Goal: Task Accomplishment & Management: Manage account settings

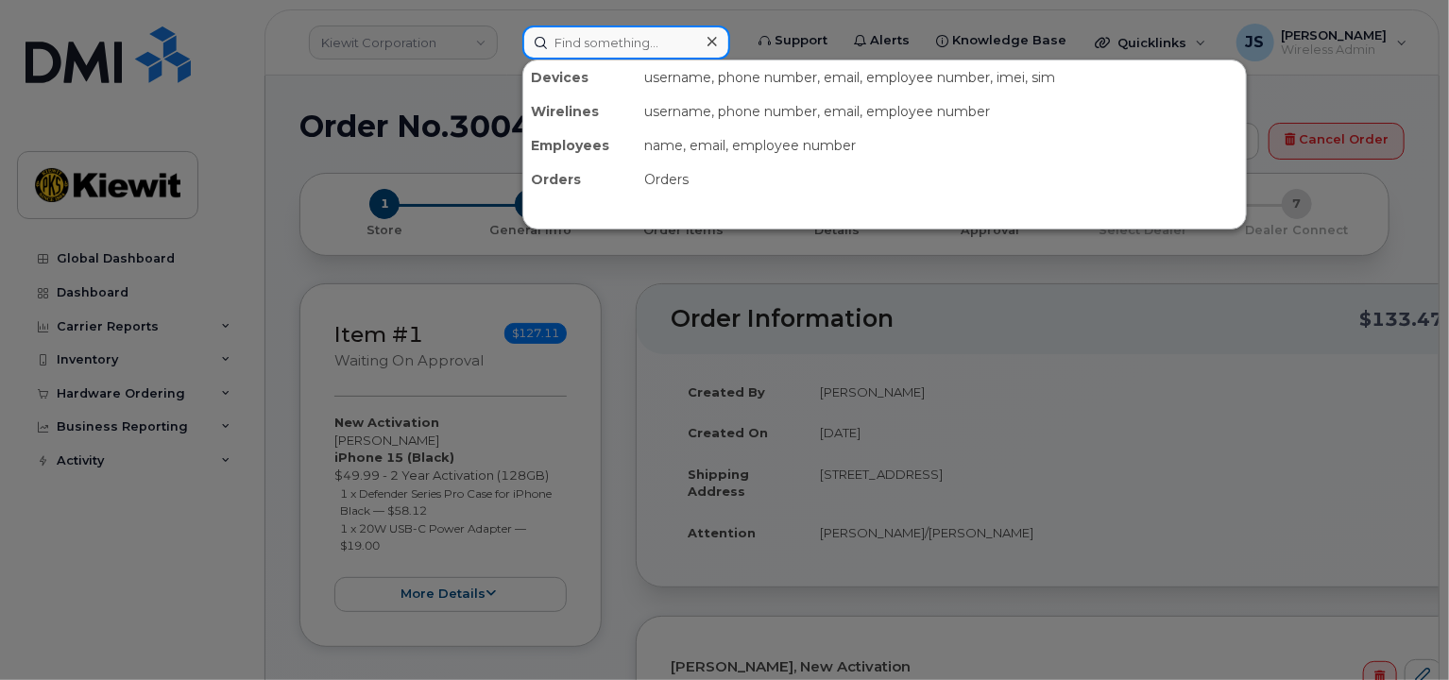
click at [555, 31] on input at bounding box center [626, 42] width 208 height 34
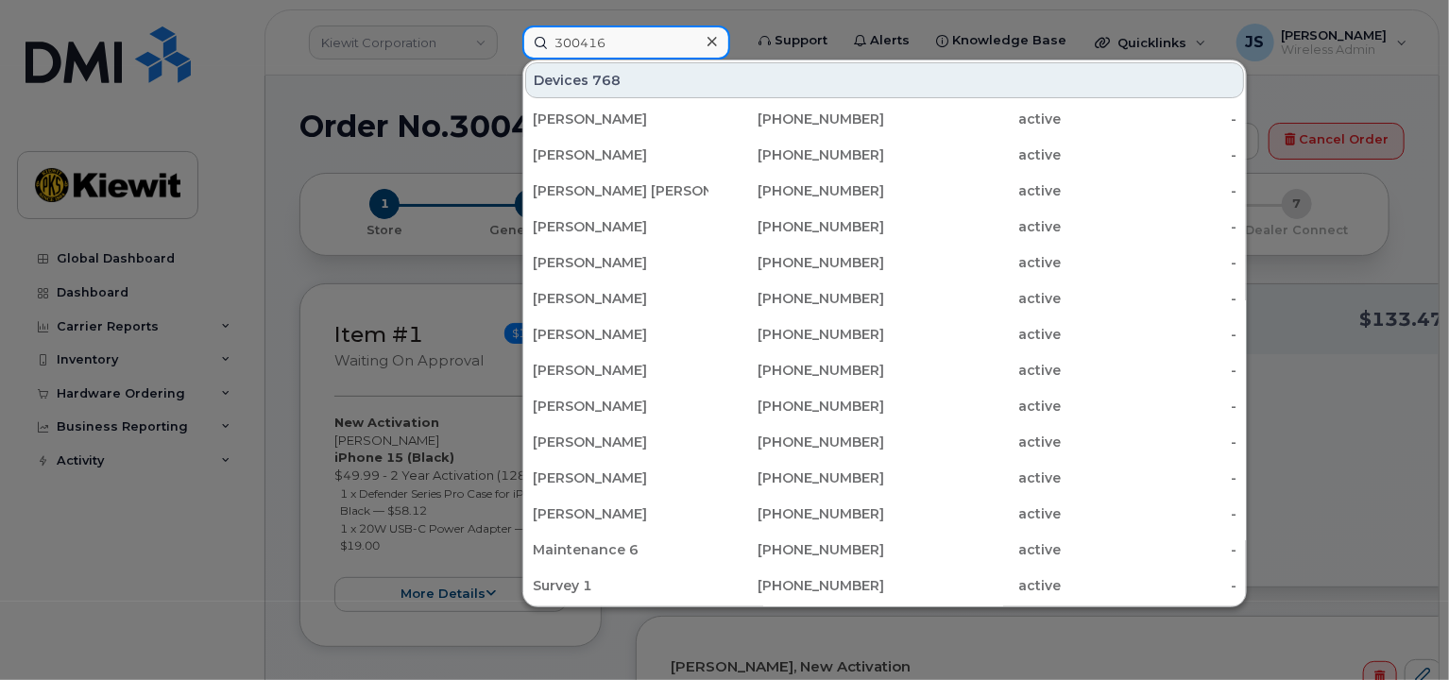
type input "300416"
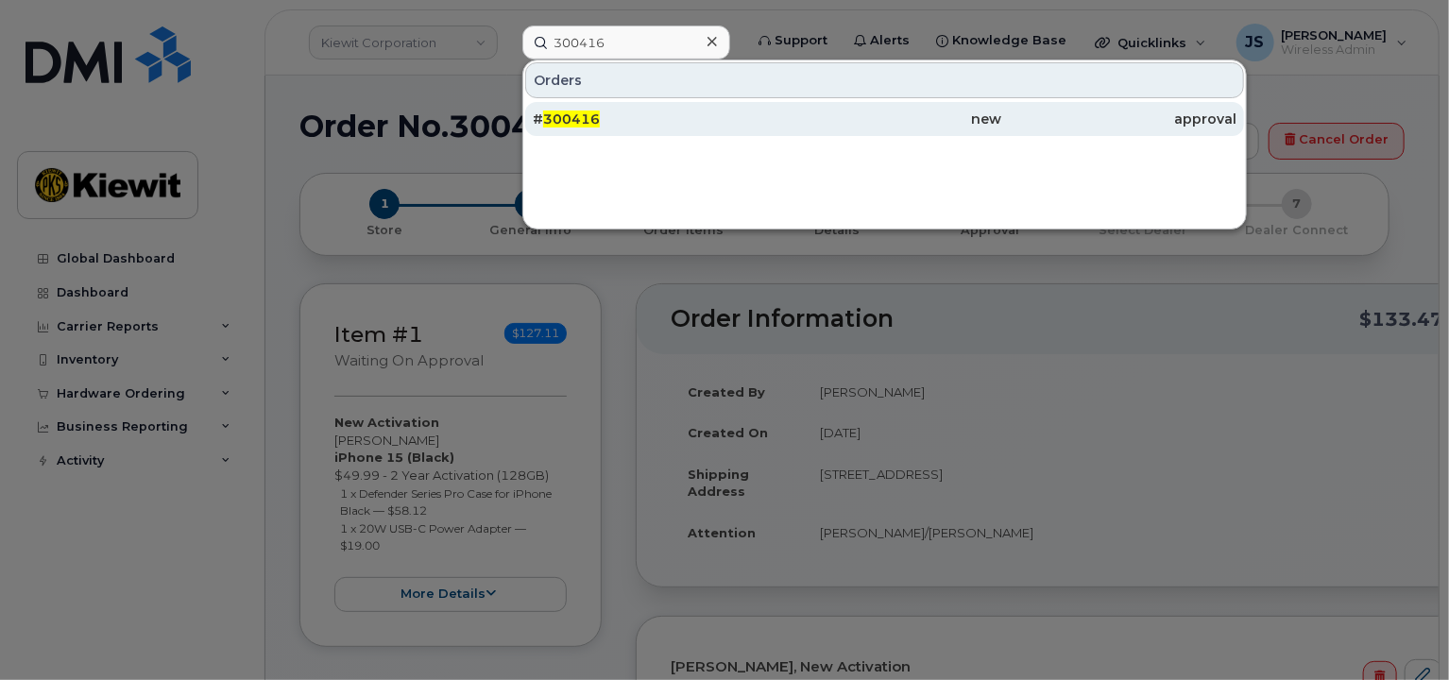
click at [594, 126] on span "300416" at bounding box center [571, 118] width 57 height 17
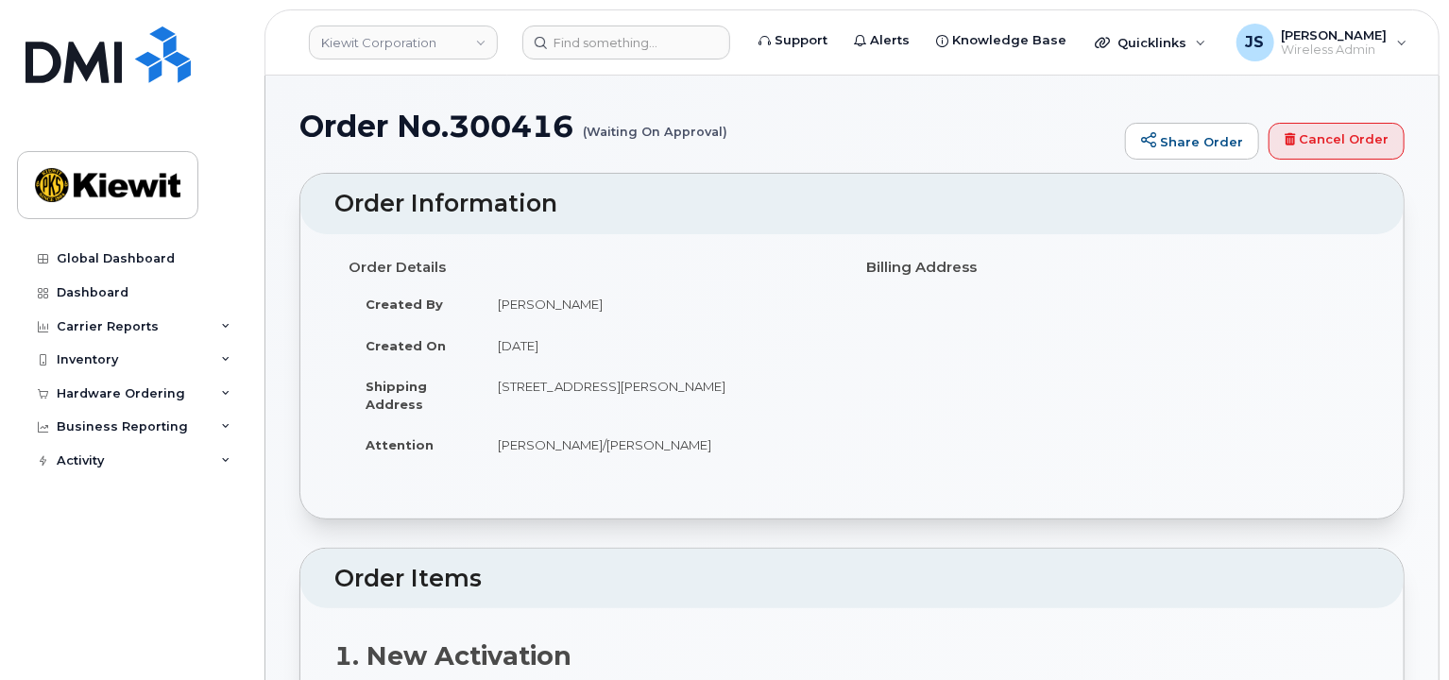
click at [1307, 160] on div "Order No.300416 (Waiting On Approval) Share Order Cancel Order" at bounding box center [851, 141] width 1105 height 63
drag, startPoint x: 1310, startPoint y: 150, endPoint x: 818, endPoint y: 69, distance: 498.7
click at [1309, 150] on link "Cancel Order" at bounding box center [1336, 142] width 136 height 38
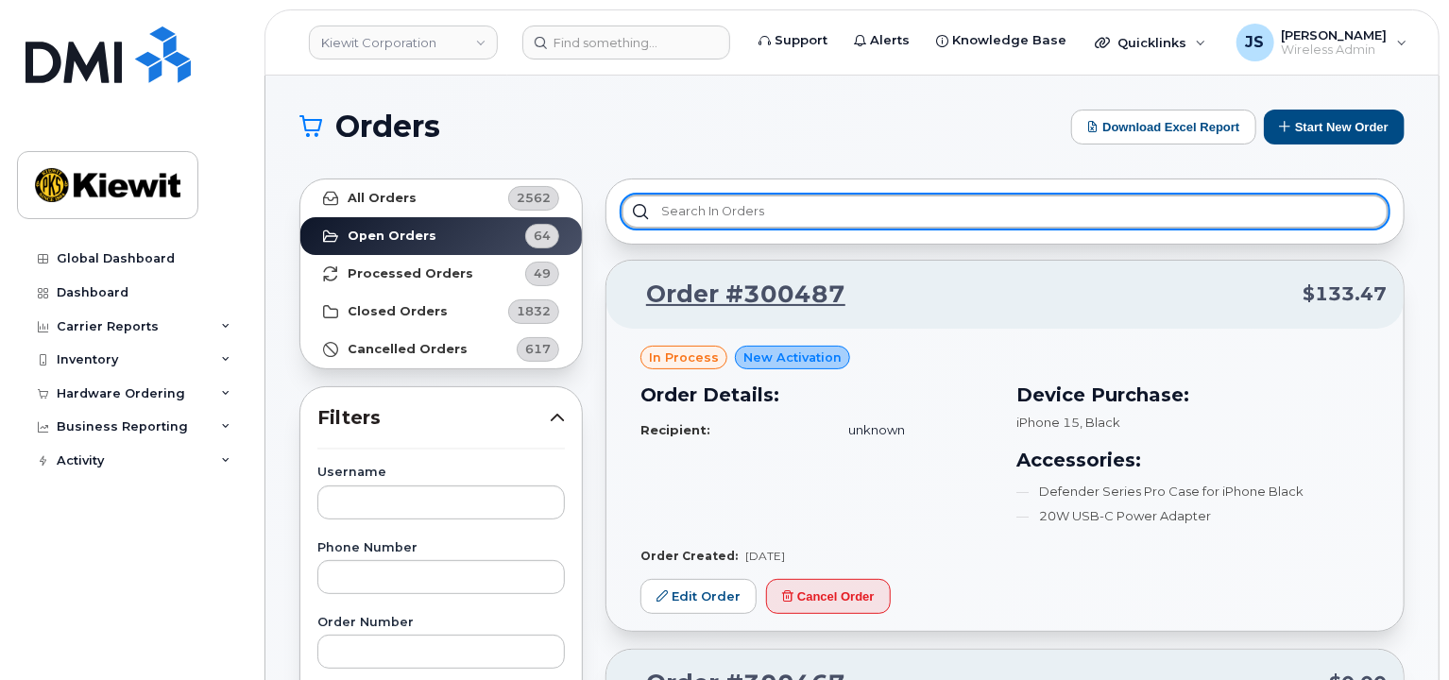
click at [740, 214] on input "text" at bounding box center [1004, 212] width 767 height 34
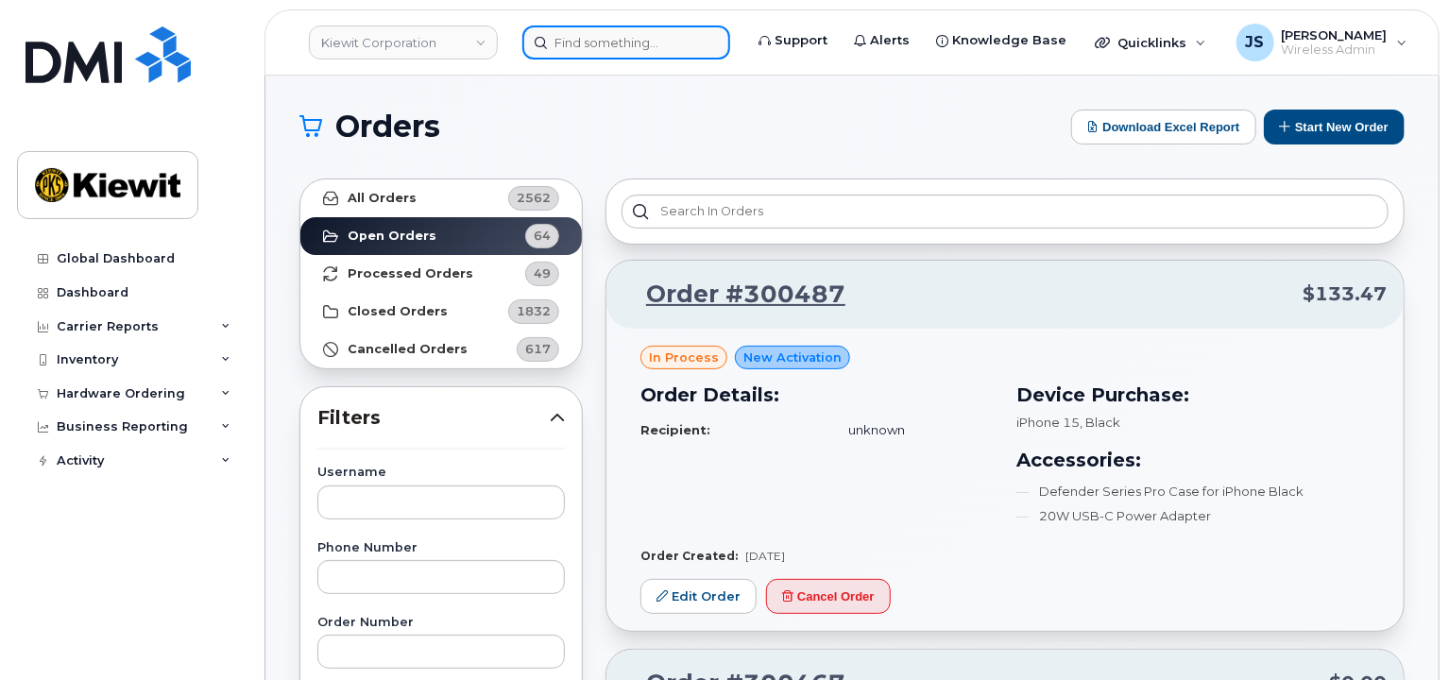
click at [629, 56] on input at bounding box center [626, 42] width 208 height 34
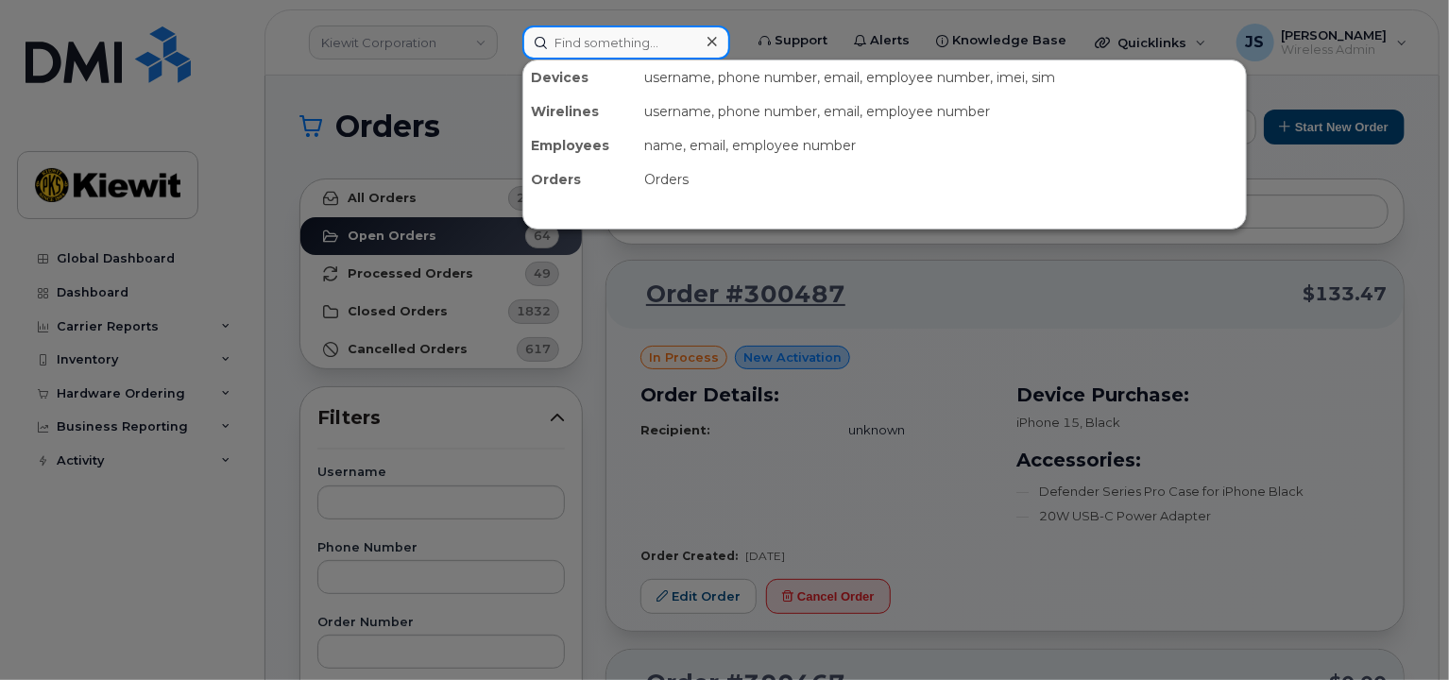
paste input "HRT1177949"
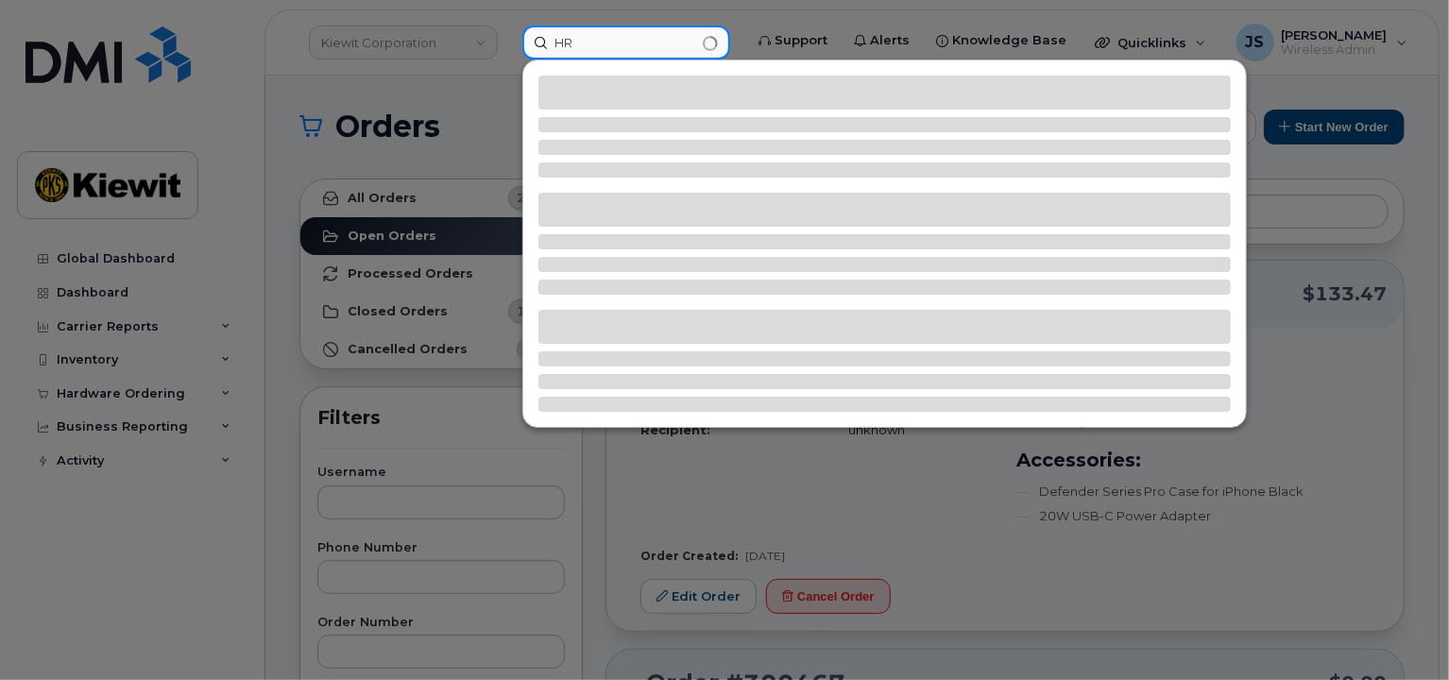
type input "H"
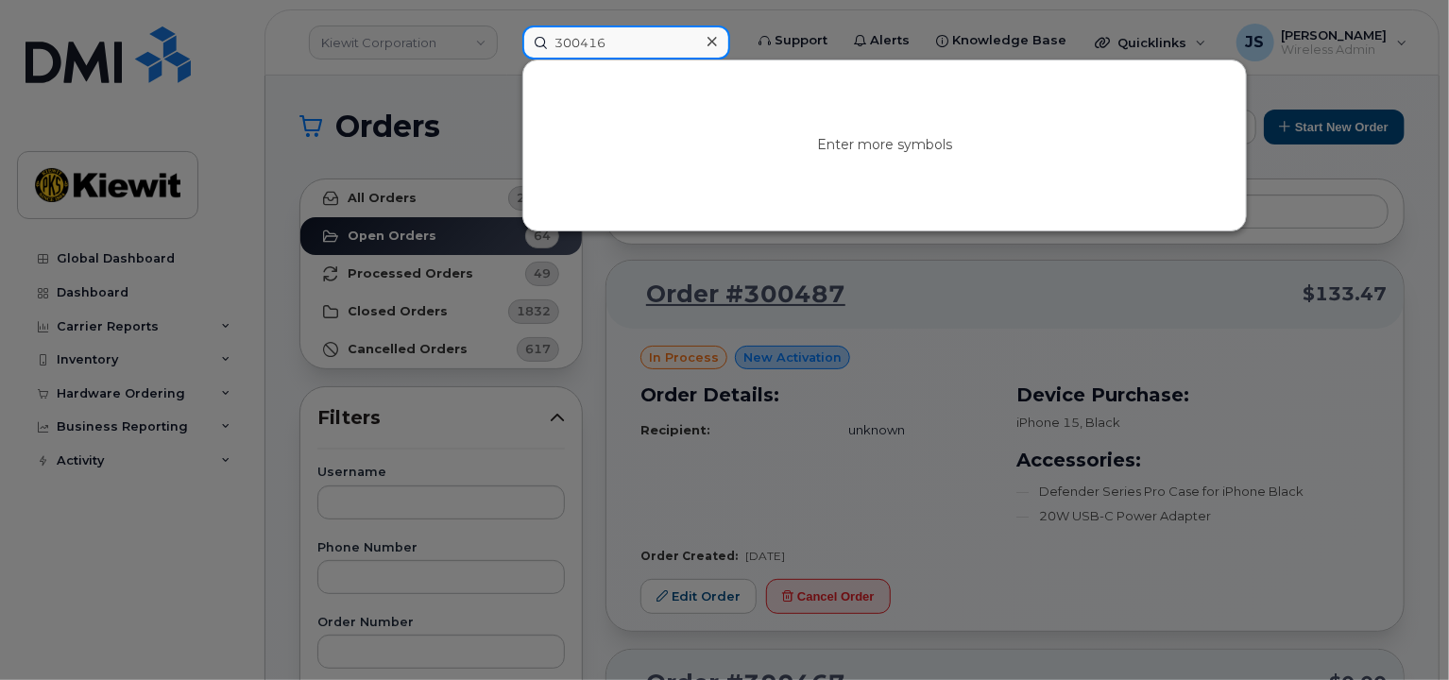
type input "300416"
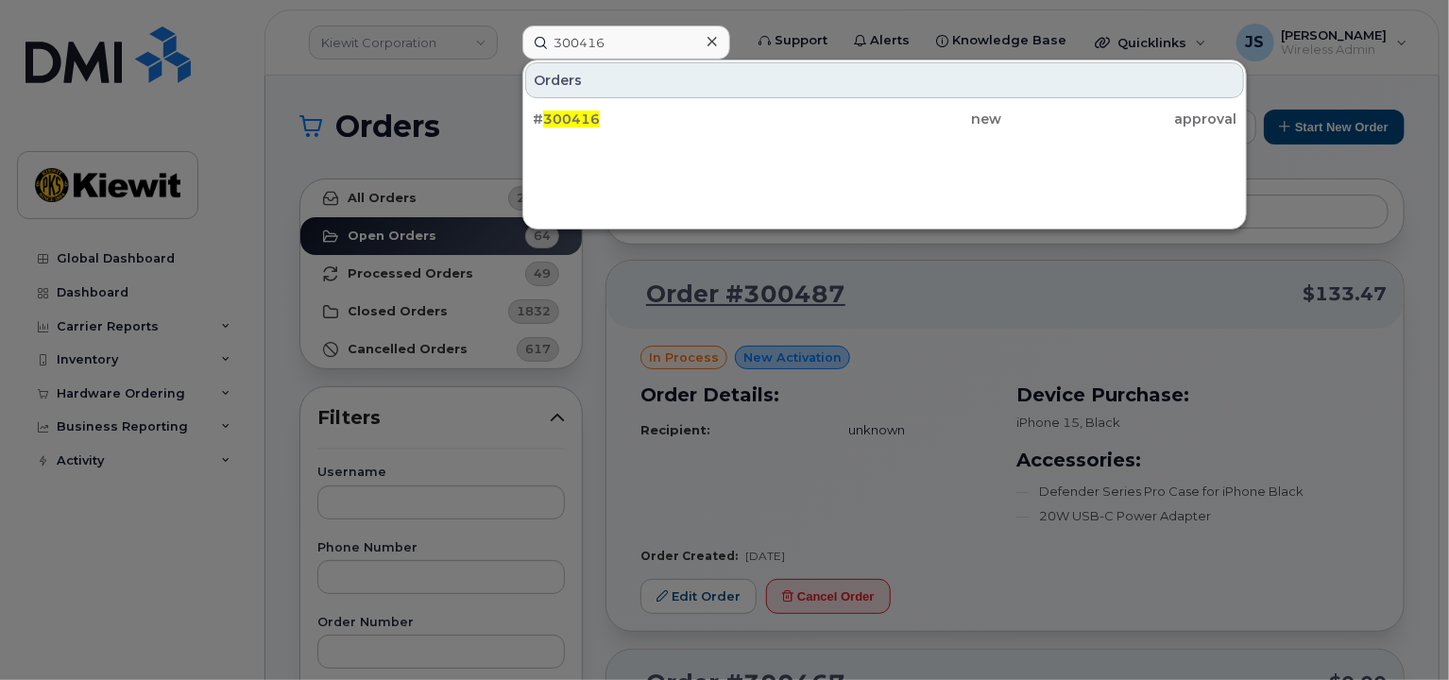
click at [820, 142] on div "Orders # 300416 new approval" at bounding box center [884, 144] width 724 height 170
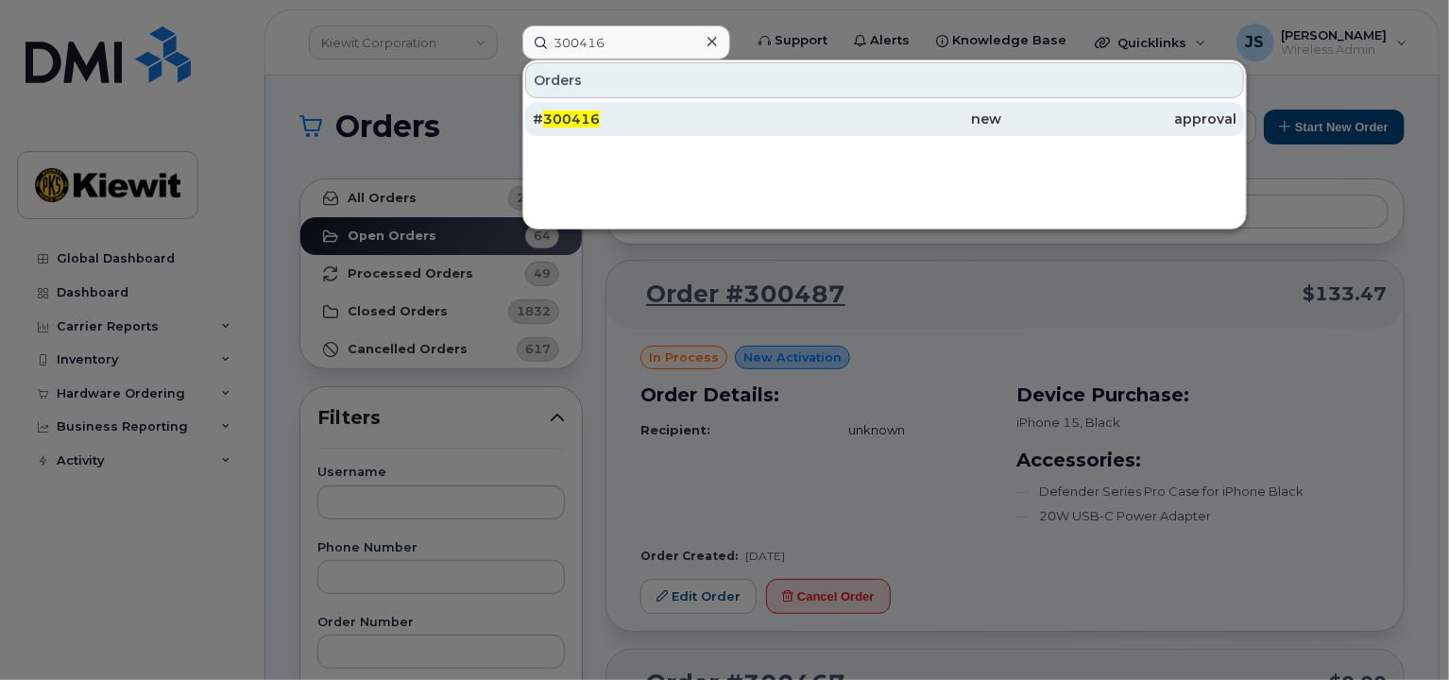
click at [583, 110] on div "# 300416" at bounding box center [650, 119] width 234 height 19
